Goal: Navigation & Orientation: Find specific page/section

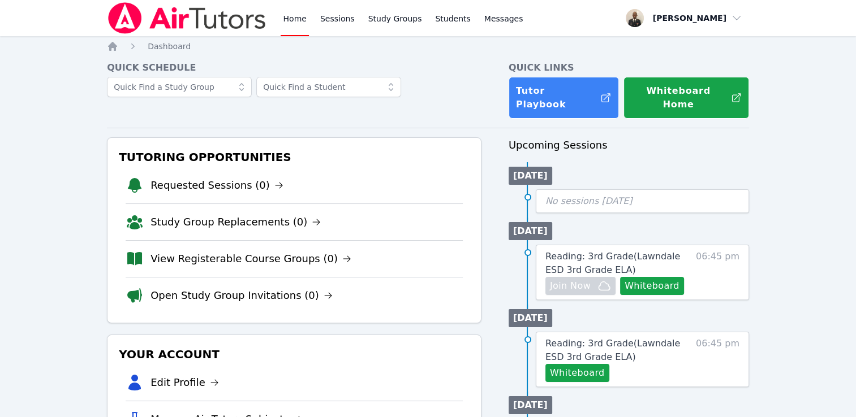
click at [292, 9] on link "Home" at bounding box center [295, 18] width 28 height 36
click at [303, 23] on link "Home" at bounding box center [295, 18] width 28 height 36
click at [393, 20] on link "Study Groups" at bounding box center [395, 18] width 58 height 36
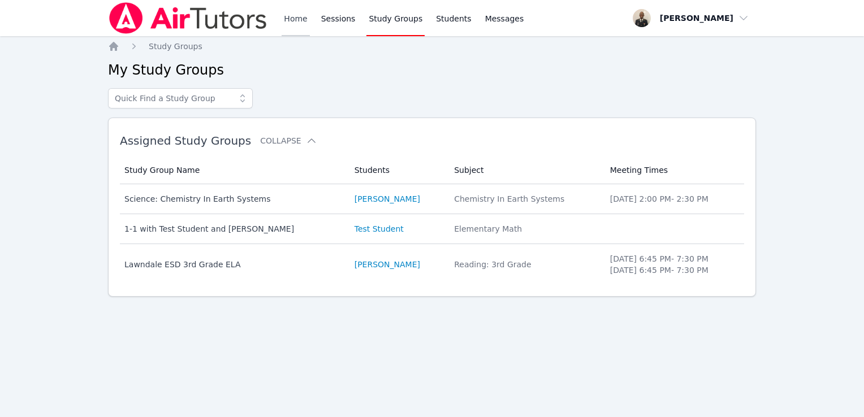
click at [294, 24] on link "Home" at bounding box center [296, 18] width 28 height 36
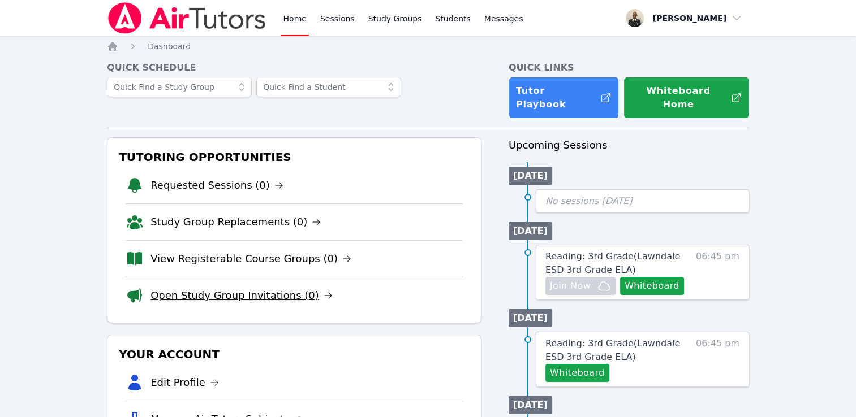
click at [262, 288] on link "Open Study Group Invitations (0)" at bounding box center [241, 296] width 182 height 16
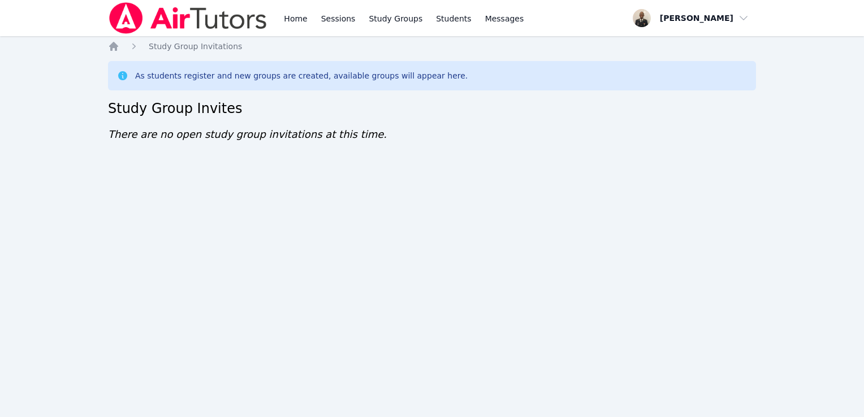
click at [313, 28] on div "Home Sessions Study Groups Students Messages" at bounding box center [404, 18] width 244 height 36
click at [337, 20] on link "Sessions" at bounding box center [338, 18] width 39 height 36
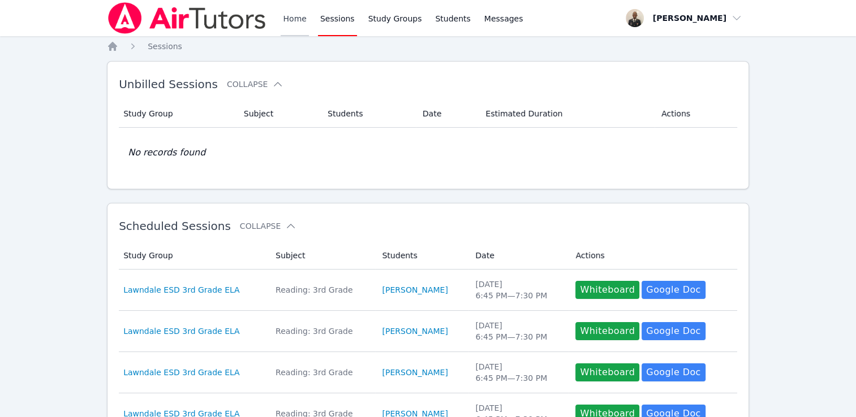
click at [288, 28] on link "Home" at bounding box center [295, 18] width 28 height 36
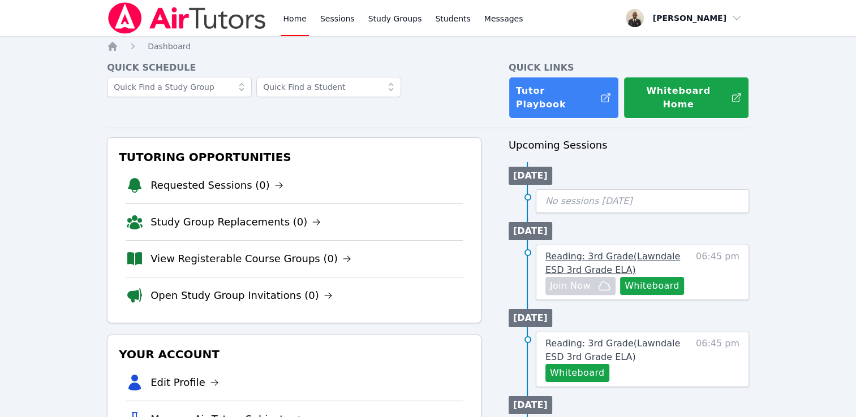
click at [612, 251] on span "Reading: 3rd Grade ( Lawndale ESD 3rd Grade ELA )" at bounding box center [612, 263] width 135 height 24
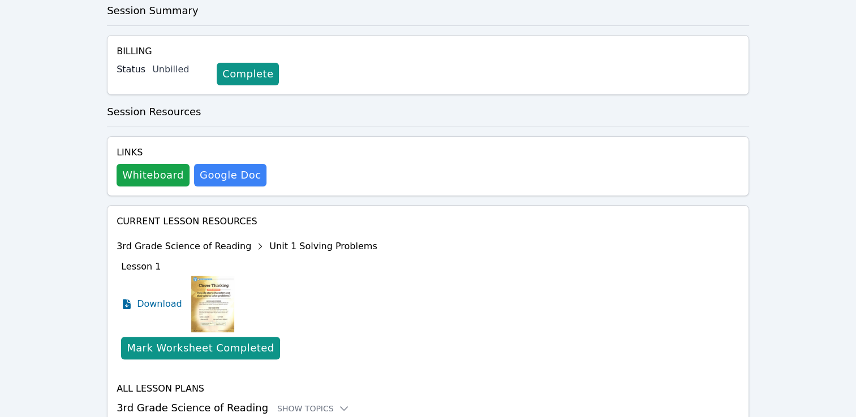
scroll to position [279, 0]
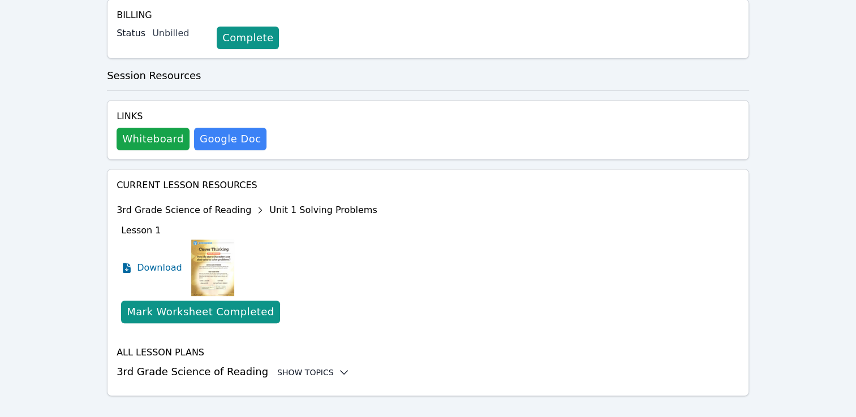
click at [295, 367] on div "Show Topics" at bounding box center [313, 372] width 72 height 11
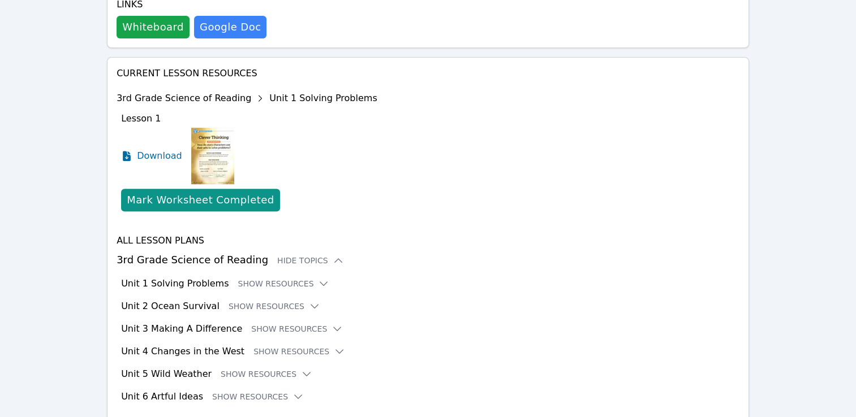
scroll to position [393, 0]
